Goal: Task Accomplishment & Management: Complete application form

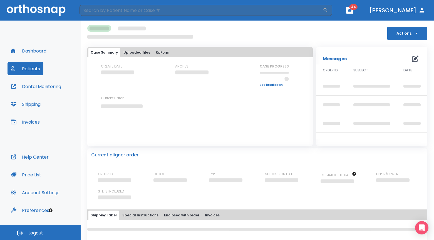
click at [28, 54] on button "Dashboard" at bounding box center [28, 50] width 42 height 13
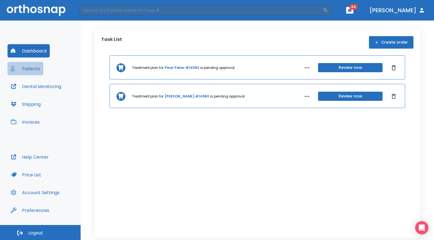
click at [32, 71] on button "Patients" at bounding box center [25, 68] width 36 height 13
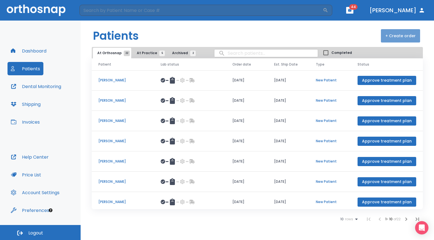
click at [408, 36] on button "+ Create order" at bounding box center [400, 35] width 39 height 13
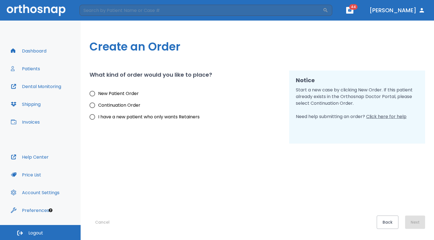
click at [124, 93] on span "New Patient Order" at bounding box center [118, 93] width 41 height 7
click at [98, 93] on input "New Patient Order" at bounding box center [92, 94] width 12 height 12
radio input "true"
click at [426, 221] on div "Create an Order What kind of order would you like to place? New Patient Order C…" at bounding box center [257, 130] width 353 height 219
click at [423, 221] on button "Next" at bounding box center [415, 222] width 20 height 13
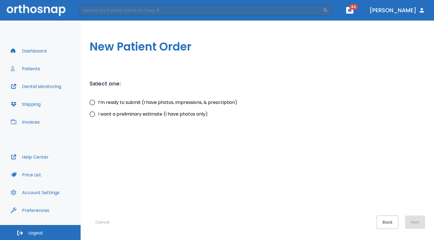
click at [163, 105] on span "I’m ready to submit (I have photos, impressions, & prescription)" at bounding box center [167, 102] width 139 height 7
click at [98, 105] on input "I’m ready to submit (I have photos, impressions, & prescription)" at bounding box center [92, 103] width 12 height 12
radio input "true"
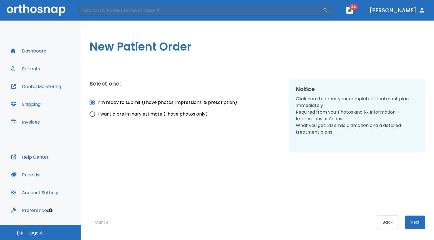
click at [414, 222] on button "Next" at bounding box center [415, 222] width 20 height 13
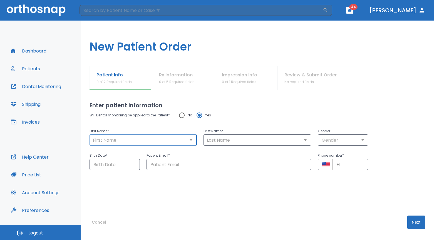
click at [166, 137] on input "text" at bounding box center [143, 140] width 104 height 8
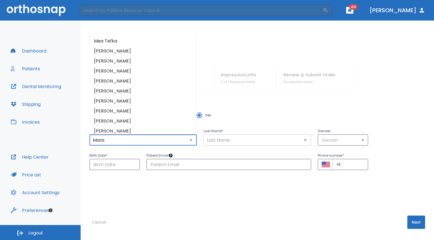
type input "Maris"
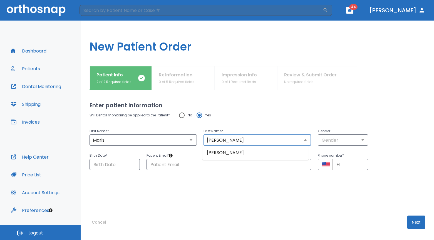
type input "[PERSON_NAME]"
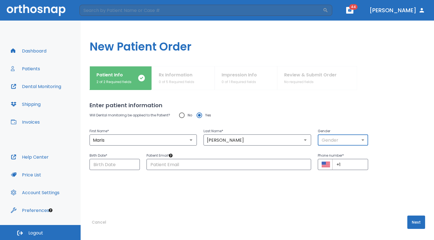
click at [322, 143] on body "​ 44 [PERSON_NAME] Dashboard Patients Dental Monitoring Shipping Invoices Help …" at bounding box center [217, 120] width 434 height 240
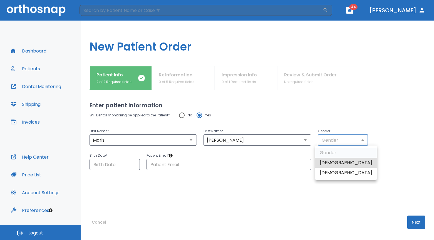
click at [332, 172] on li "[DEMOGRAPHIC_DATA]" at bounding box center [345, 173] width 61 height 10
type input "0"
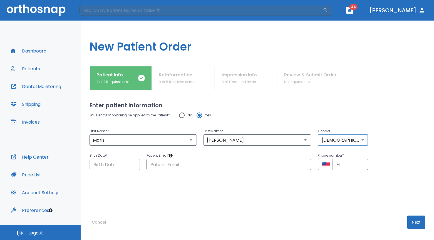
click at [123, 166] on input "Choose date" at bounding box center [114, 164] width 50 height 11
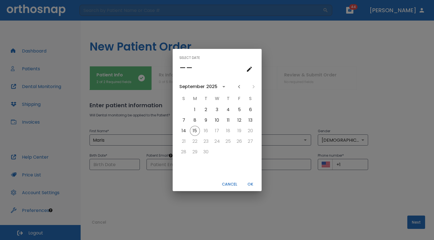
click at [220, 86] on icon "calendar view is open, switch to year view" at bounding box center [223, 86] width 7 height 7
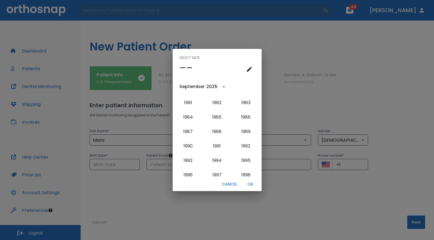
scroll to position [387, 0]
click at [247, 106] on button "1983" at bounding box center [246, 103] width 20 height 10
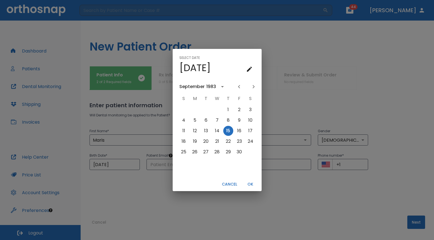
scroll to position [0, 0]
click at [242, 87] on button "Previous month" at bounding box center [238, 86] width 9 height 9
click at [194, 120] on button "8" at bounding box center [195, 120] width 10 height 10
type input "[DATE]"
click at [252, 186] on button "OK" at bounding box center [250, 184] width 18 height 9
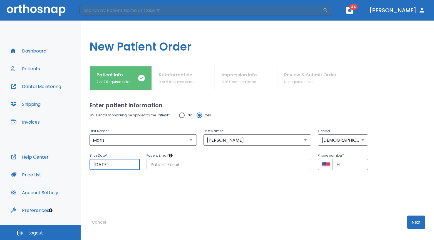
click at [192, 164] on input "text" at bounding box center [228, 164] width 164 height 11
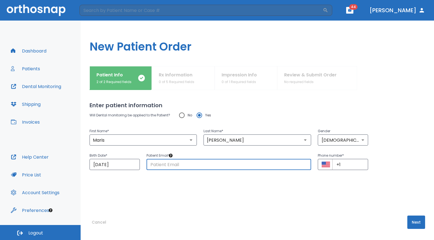
paste input "[EMAIL_ADDRESS][DOMAIN_NAME]"
type input "[EMAIL_ADDRESS][DOMAIN_NAME]"
click at [350, 166] on input "+1" at bounding box center [350, 164] width 36 height 11
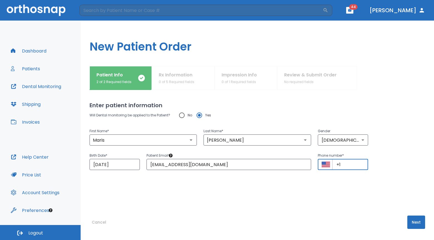
click at [355, 167] on input "+1" at bounding box center [350, 164] width 36 height 11
paste input "[PHONE_NUMBER]"
type input "[PHONE_NUMBER]"
click at [409, 220] on button "Next" at bounding box center [416, 222] width 18 height 13
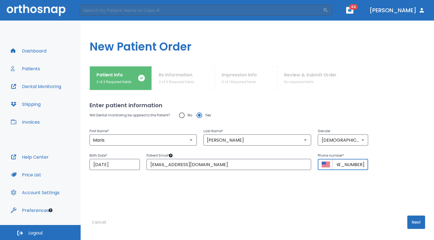
scroll to position [0, 0]
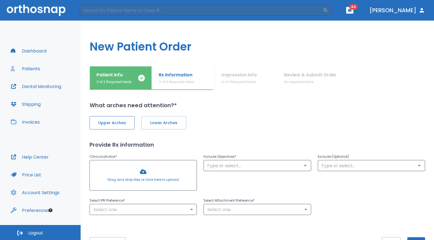
click at [113, 125] on span "Upper Arches" at bounding box center [111, 123] width 33 height 6
click at [141, 174] on div at bounding box center [143, 175] width 107 height 30
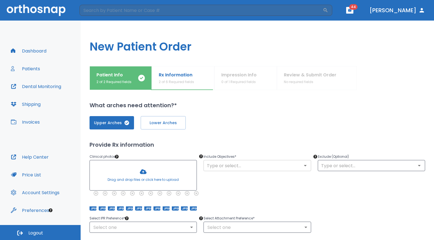
click at [236, 165] on input "text" at bounding box center [257, 166] width 104 height 8
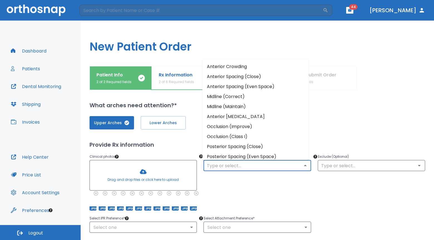
click at [238, 69] on li "Anterior Crowding" at bounding box center [255, 67] width 106 height 10
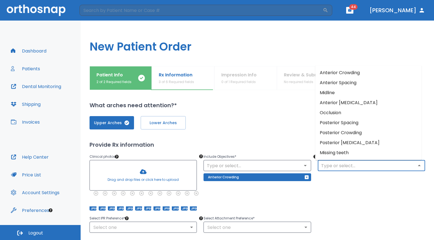
click at [328, 167] on input "text" at bounding box center [371, 166] width 104 height 8
click at [316, 187] on div "Exclude (Optional) ​" at bounding box center [368, 179] width 114 height 64
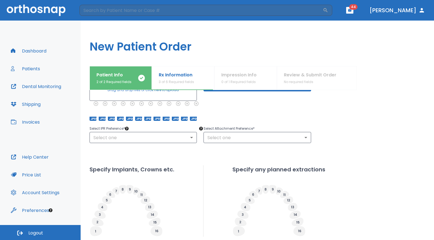
scroll to position [91, 0]
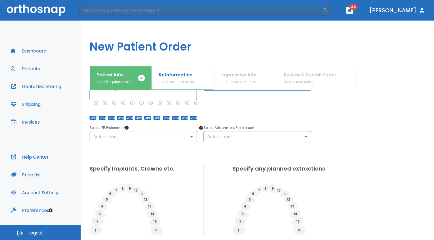
click at [157, 139] on body "​ 44 [PERSON_NAME] Dashboard Patients Dental Monitoring Shipping Invoices Help …" at bounding box center [217, 120] width 434 height 240
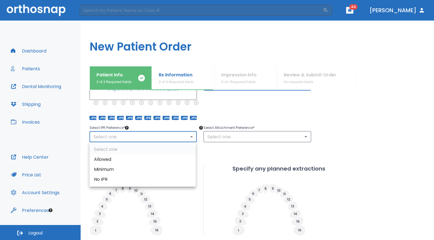
click at [147, 156] on li "Allowed" at bounding box center [142, 159] width 106 height 10
type input "1"
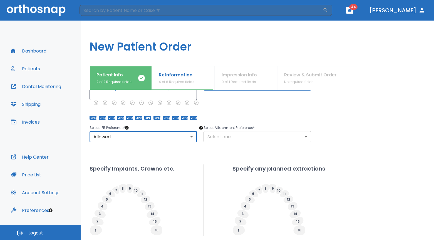
click at [234, 142] on body "​ 44 [PERSON_NAME] Dashboard Patients Dental Monitoring Shipping Invoices Help …" at bounding box center [217, 120] width 434 height 240
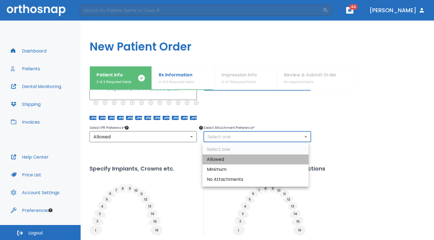
click at [225, 159] on li "Allowed" at bounding box center [255, 159] width 106 height 10
type input "1"
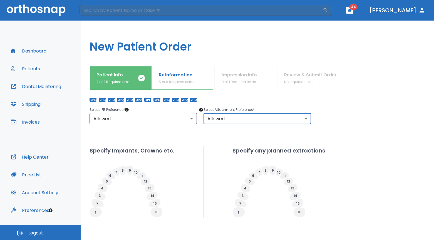
scroll to position [133, 0]
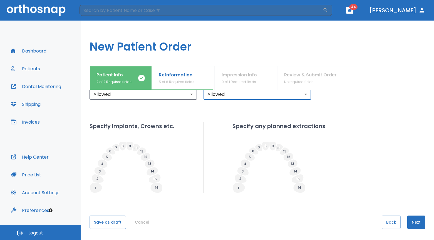
click at [408, 218] on button "Next" at bounding box center [416, 222] width 18 height 13
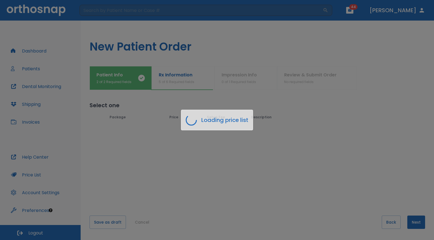
scroll to position [0, 0]
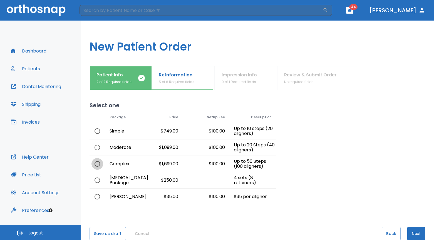
click at [99, 161] on input "radio" at bounding box center [97, 164] width 12 height 12
radio input "true"
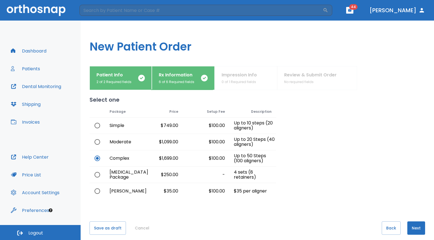
scroll to position [11, 0]
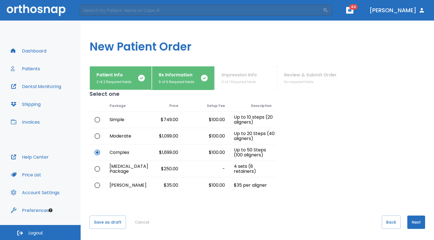
click at [413, 222] on button "Next" at bounding box center [416, 222] width 18 height 13
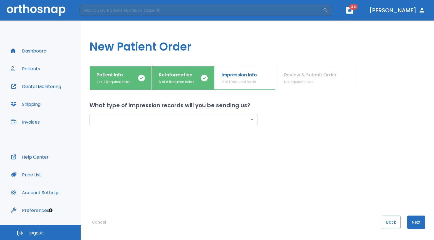
scroll to position [0, 0]
click at [173, 119] on body "​ 44 [PERSON_NAME] Dashboard Patients Dental Monitoring Shipping Invoices Help …" at bounding box center [217, 120] width 434 height 240
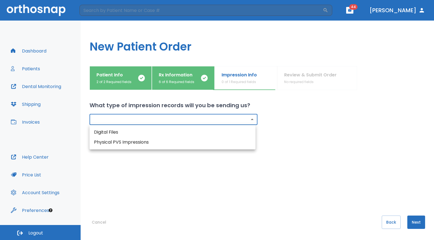
click at [127, 133] on li "Digital Files" at bounding box center [172, 132] width 166 height 10
type input "digital"
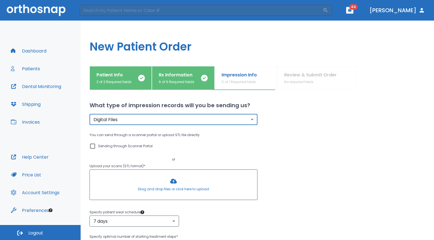
click at [109, 144] on p "Sending through Scanner Portal" at bounding box center [125, 146] width 54 height 7
click at [96, 144] on input "Sending through Scanner Portal" at bounding box center [92, 146] width 7 height 7
checkbox input "true"
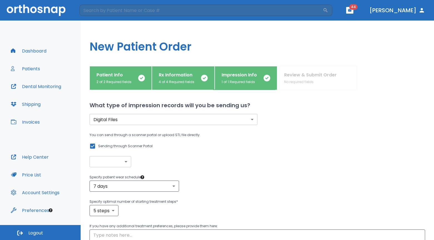
click at [129, 160] on body "​ 44 [PERSON_NAME] Dashboard Patients Dental Monitoring Shipping Invoices Help …" at bounding box center [217, 120] width 434 height 240
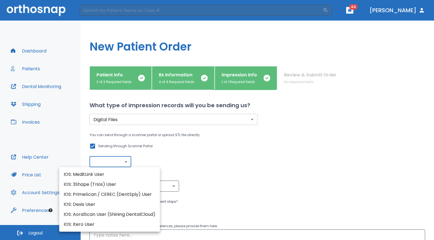
click at [109, 226] on li "IOS: Itero User" at bounding box center [109, 224] width 101 height 10
type input "IOS: Itero User"
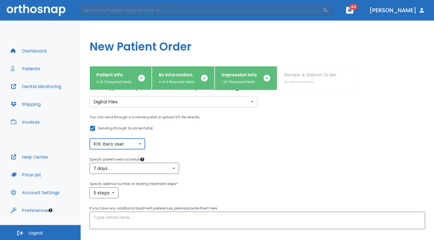
scroll to position [54, 0]
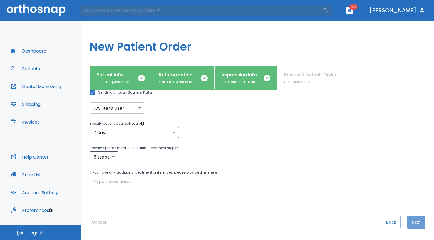
click at [415, 222] on button "Next" at bounding box center [416, 222] width 18 height 13
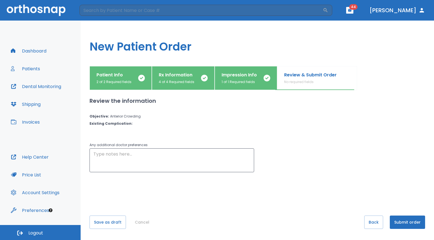
click at [414, 222] on button "Submit order" at bounding box center [406, 222] width 35 height 13
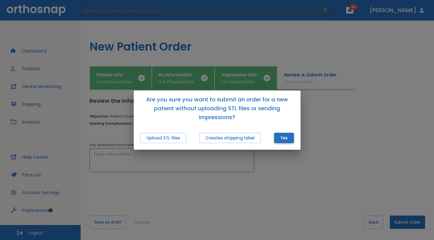
click at [278, 138] on button "Yes" at bounding box center [284, 138] width 20 height 10
